Goal: Check status: Check status

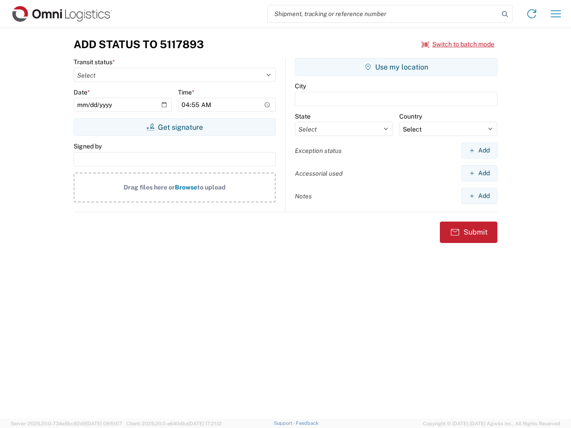
click at [383, 14] on input "search" at bounding box center [382, 13] width 231 height 17
click at [505, 14] on icon at bounding box center [504, 14] width 12 height 12
click at [531, 14] on icon at bounding box center [531, 14] width 14 height 14
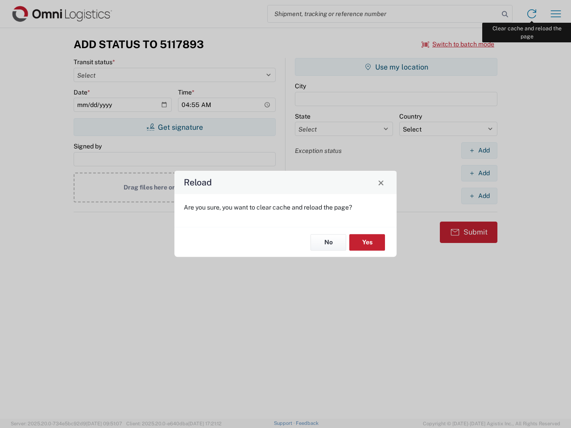
click at [555, 14] on div "Reload Are you sure, you want to clear cache and reload the page? No Yes" at bounding box center [285, 214] width 571 height 428
click at [458, 44] on div "Reload Are you sure, you want to clear cache and reload the page? No Yes" at bounding box center [285, 214] width 571 height 428
click at [174, 127] on div "Reload Are you sure, you want to clear cache and reload the page? No Yes" at bounding box center [285, 214] width 571 height 428
click at [396, 67] on div "Reload Are you sure, you want to clear cache and reload the page? No Yes" at bounding box center [285, 214] width 571 height 428
click at [479, 150] on div "Reload Are you sure, you want to clear cache and reload the page? No Yes" at bounding box center [285, 214] width 571 height 428
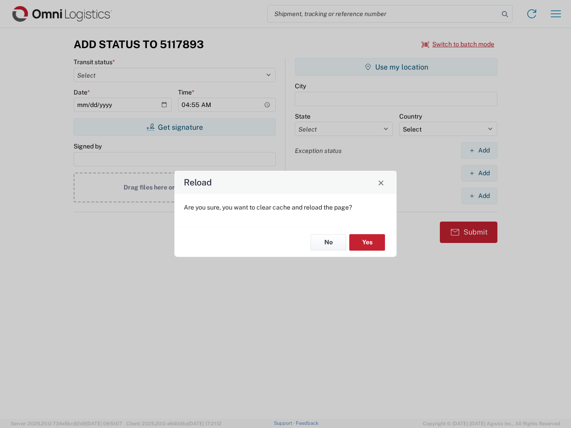
click at [479, 173] on div "Reload Are you sure, you want to clear cache and reload the page? No Yes" at bounding box center [285, 214] width 571 height 428
click at [479, 196] on div "Reload Are you sure, you want to clear cache and reload the page? No Yes" at bounding box center [285, 214] width 571 height 428
